Goal: Navigation & Orientation: Find specific page/section

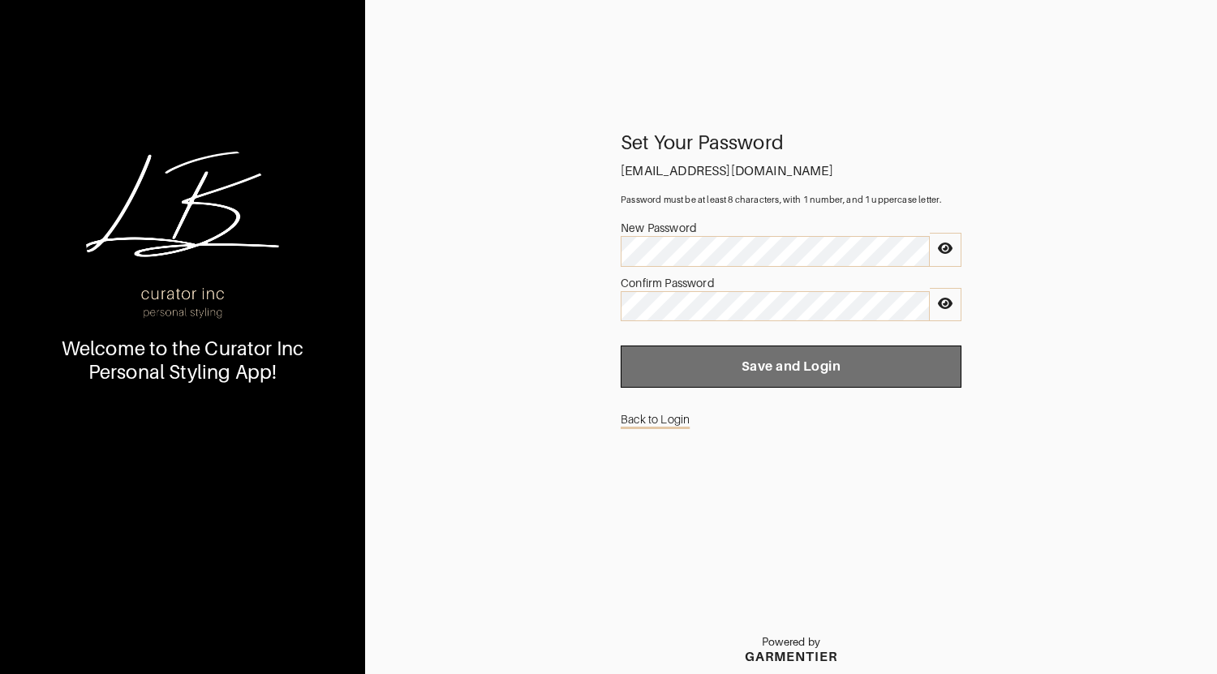
click at [795, 380] on button "Save and Login" at bounding box center [791, 367] width 341 height 42
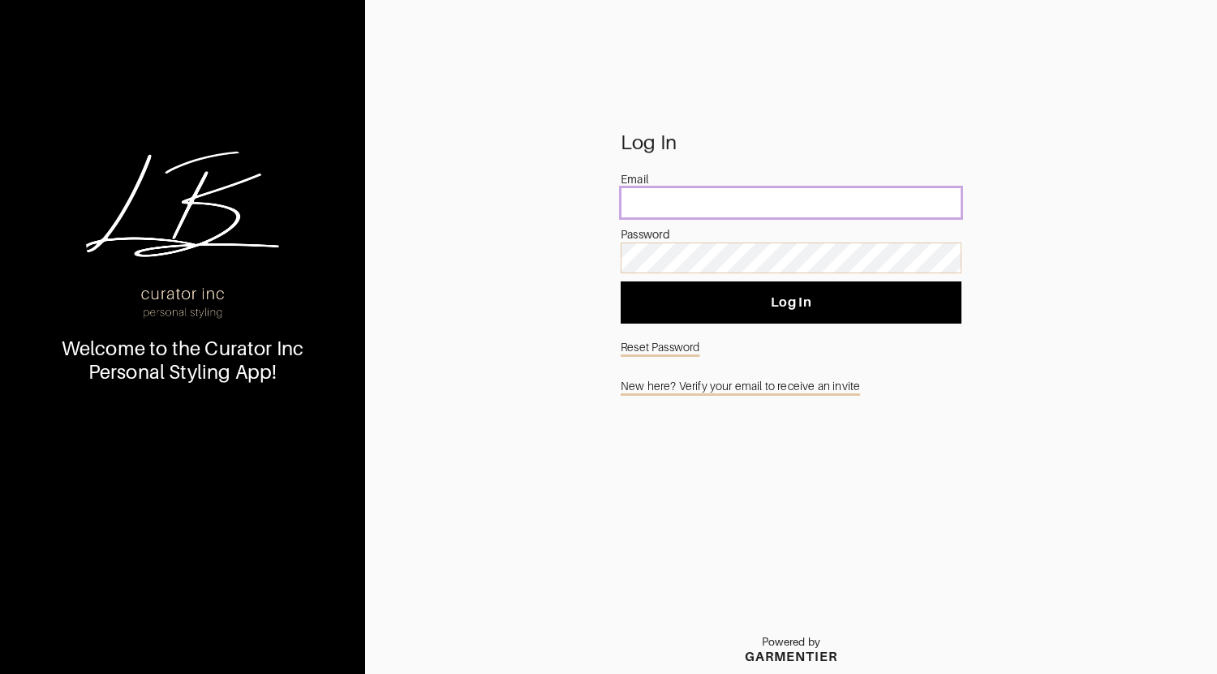
click at [668, 214] on input "email" at bounding box center [791, 202] width 341 height 31
type input "[EMAIL_ADDRESS][DOMAIN_NAME]"
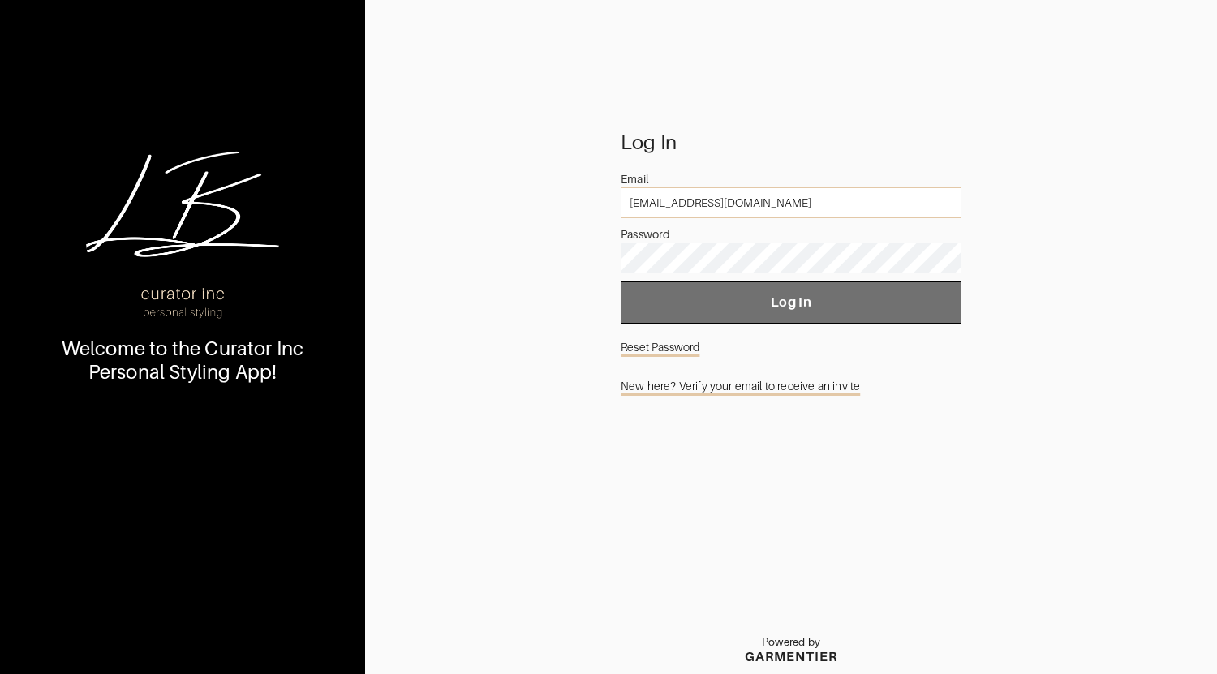
click at [734, 315] on button "Log In" at bounding box center [791, 303] width 341 height 42
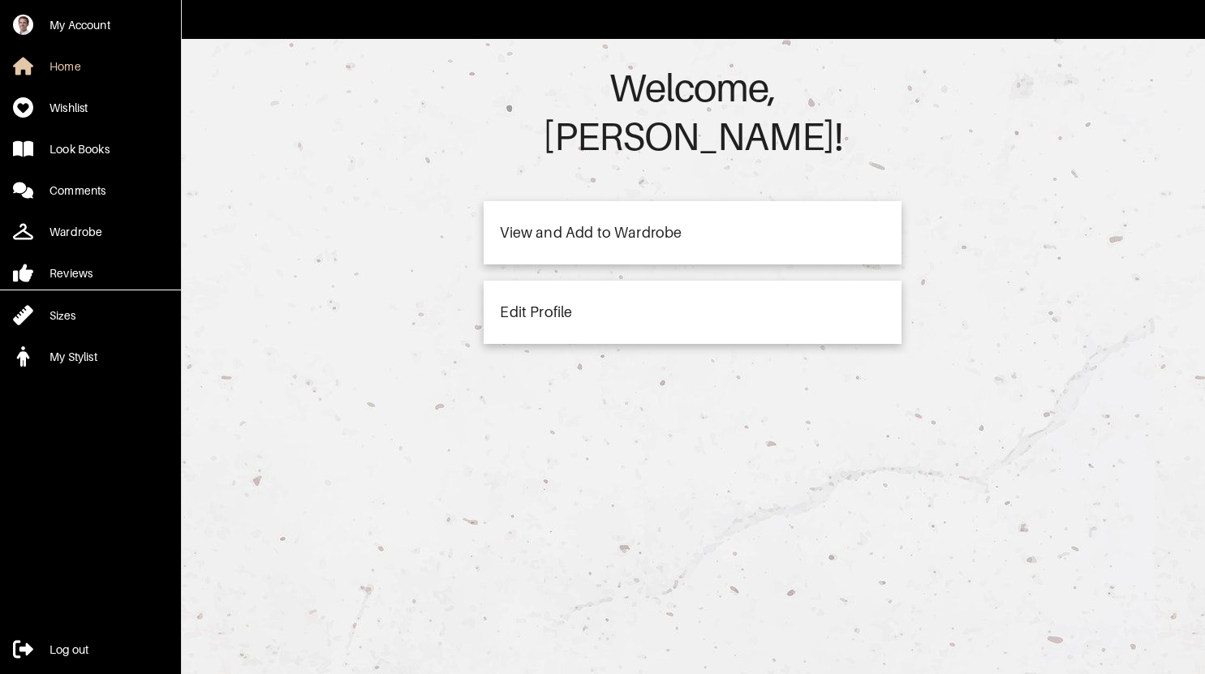
click at [567, 226] on div "View and Add to Wardrobe" at bounding box center [591, 233] width 182 height 15
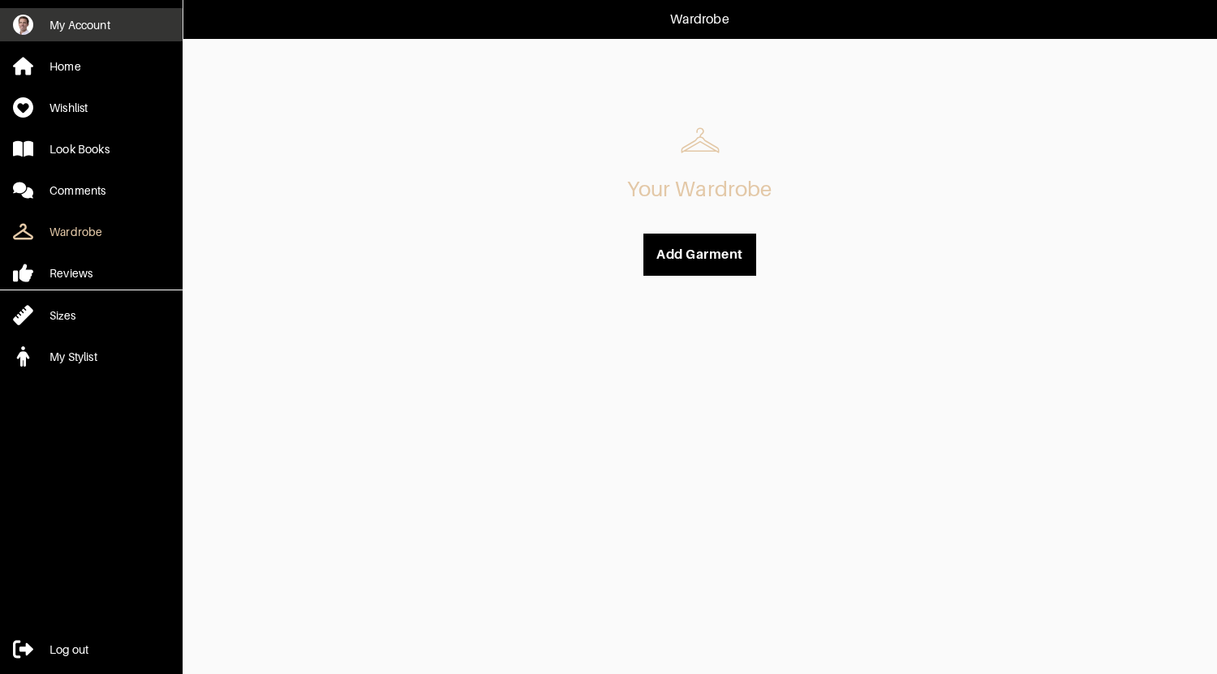
click at [84, 19] on div "My Account" at bounding box center [80, 25] width 61 height 16
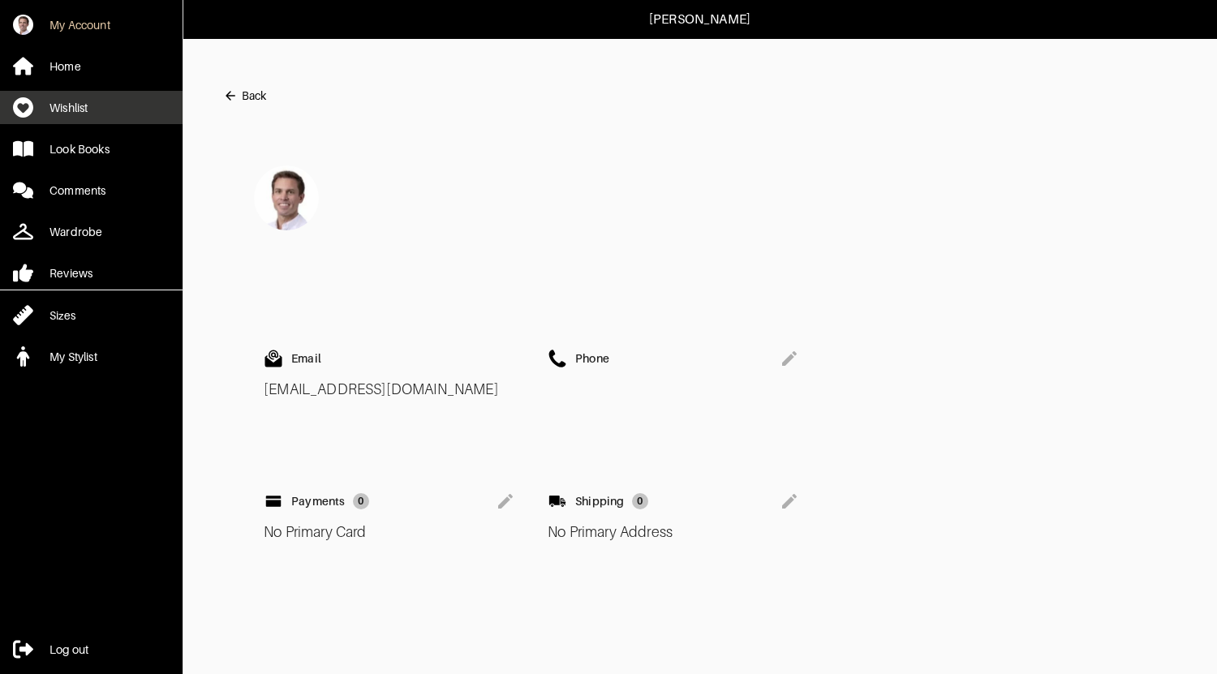
click at [69, 106] on div "Wishlist" at bounding box center [69, 108] width 38 height 16
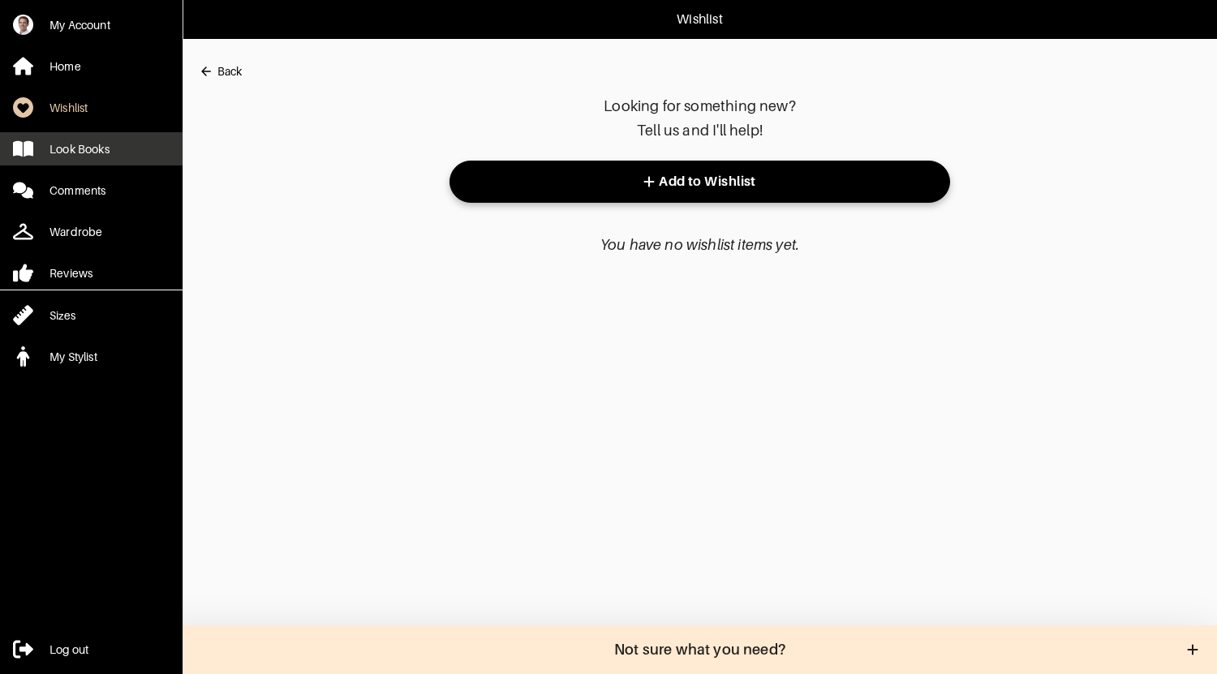
click at [80, 153] on div "Look Books" at bounding box center [80, 149] width 60 height 16
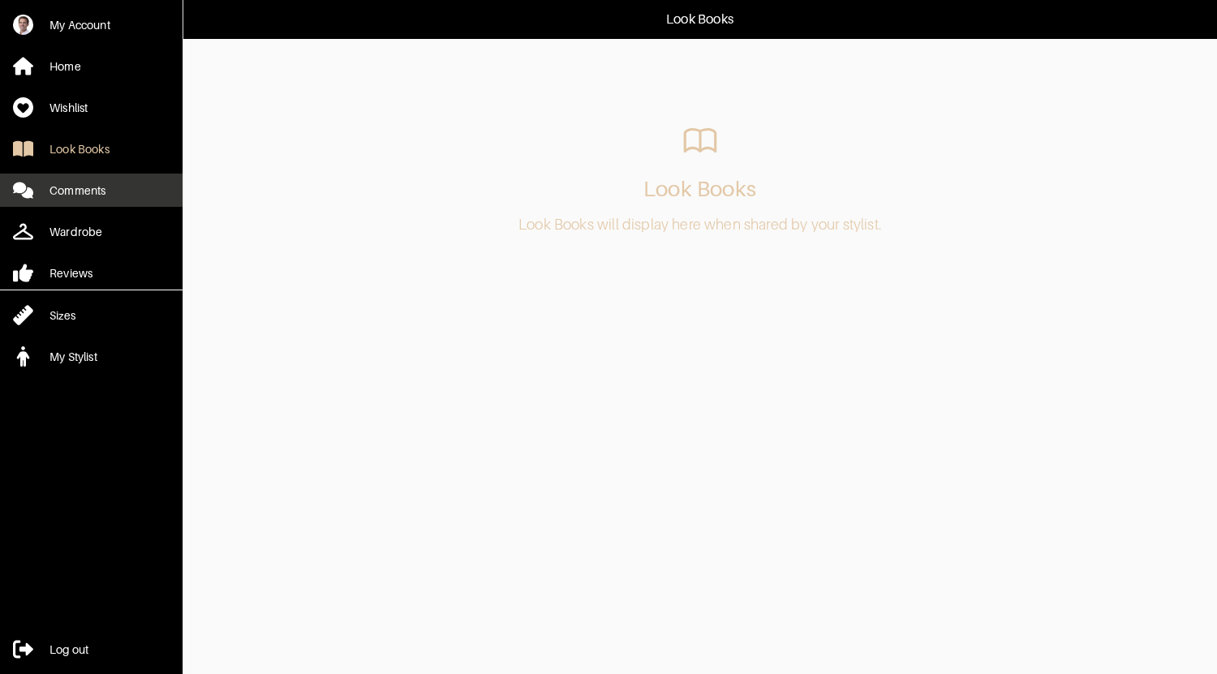
click at [80, 183] on div "Comments" at bounding box center [78, 191] width 56 height 16
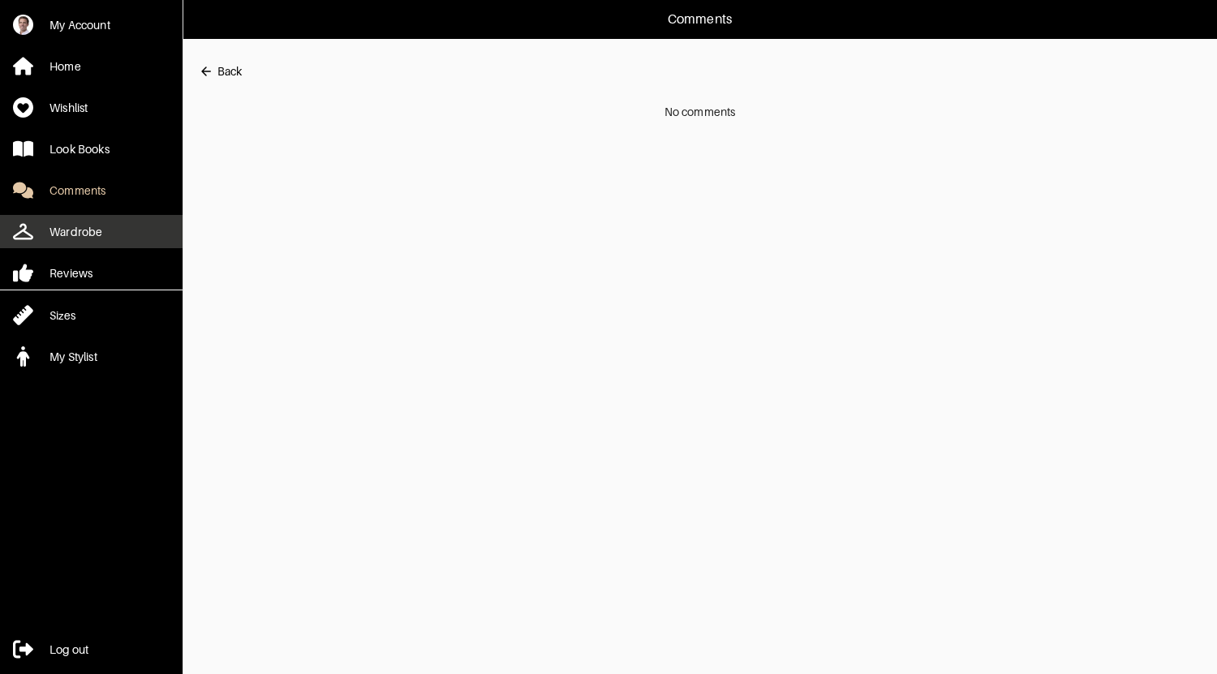
click at [78, 244] on link "Wardrobe" at bounding box center [91, 231] width 183 height 33
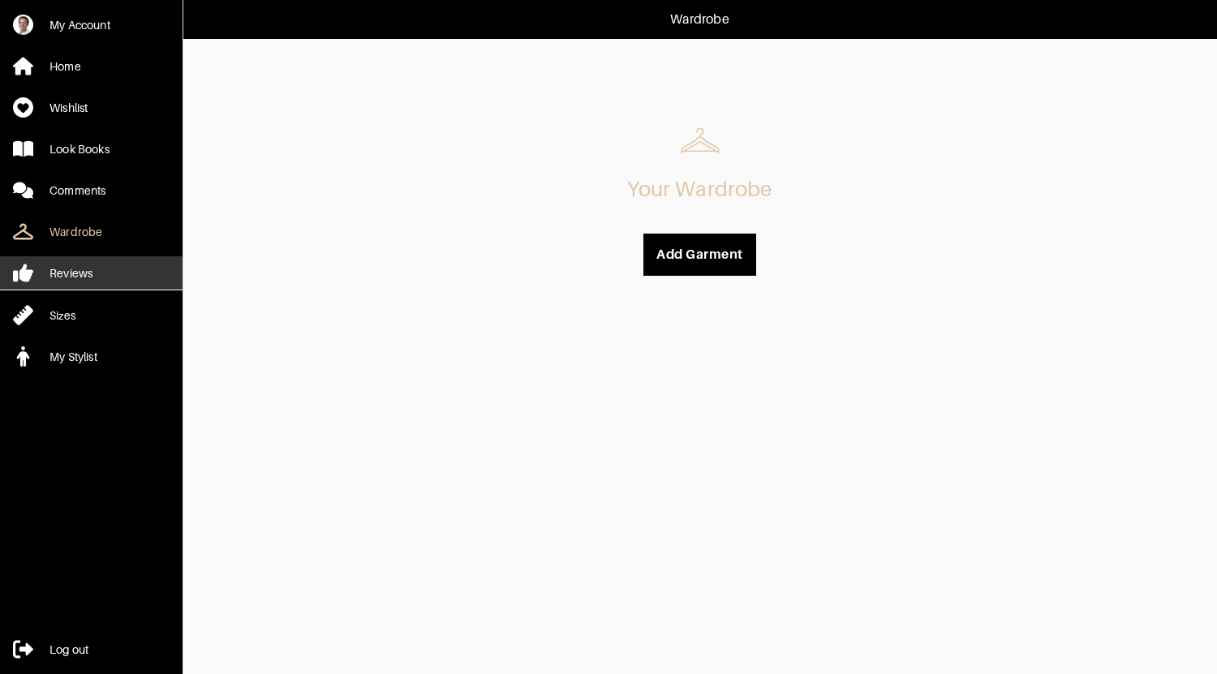
click at [75, 268] on div "Reviews" at bounding box center [71, 273] width 43 height 16
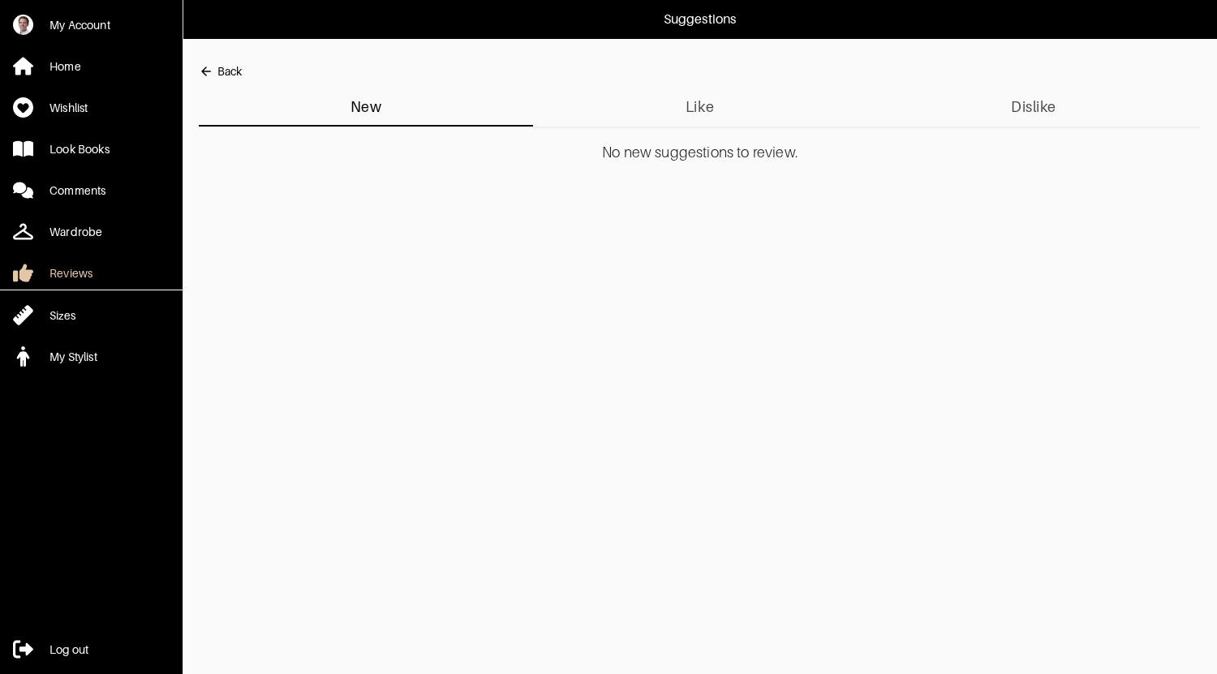
click at [71, 339] on div "My Account Home Wishlist Look Books Comments Wardrobe Reviews Sizes My Stylist" at bounding box center [91, 186] width 183 height 373
click at [68, 349] on div "My Stylist" at bounding box center [74, 357] width 48 height 16
